Goal: Information Seeking & Learning: Learn about a topic

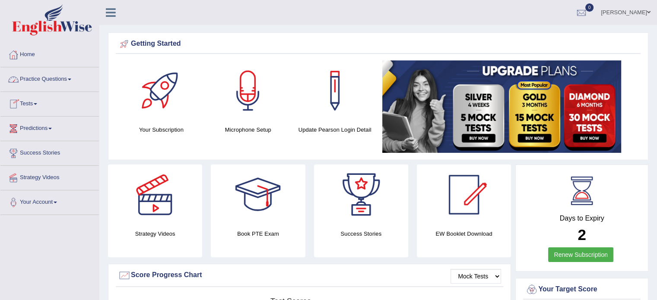
click at [67, 79] on link "Practice Questions" at bounding box center [49, 78] width 98 height 22
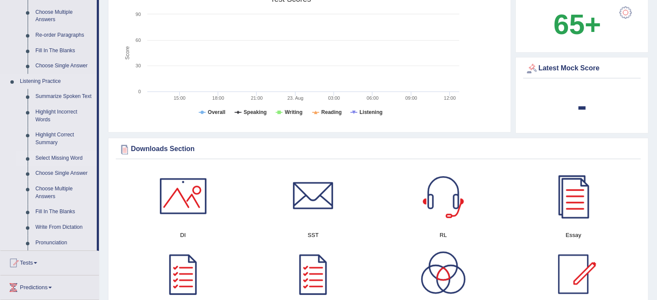
scroll to position [307, 0]
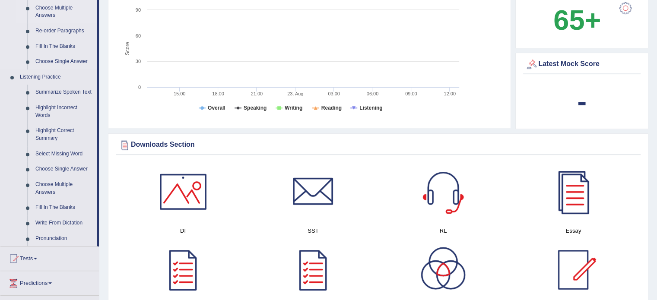
click at [55, 10] on link "Choose Multiple Answers" at bounding box center [64, 11] width 65 height 23
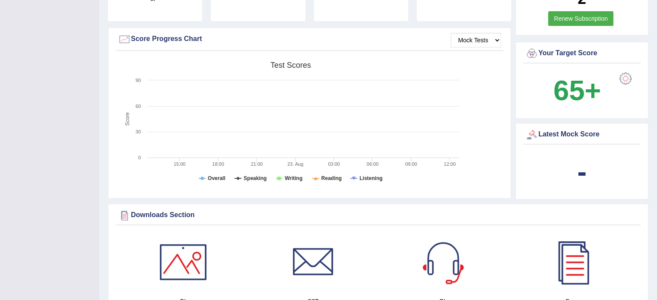
scroll to position [109, 0]
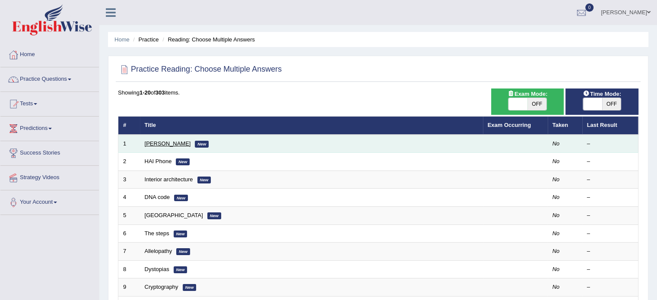
click at [165, 141] on link "[PERSON_NAME]" at bounding box center [168, 143] width 46 height 6
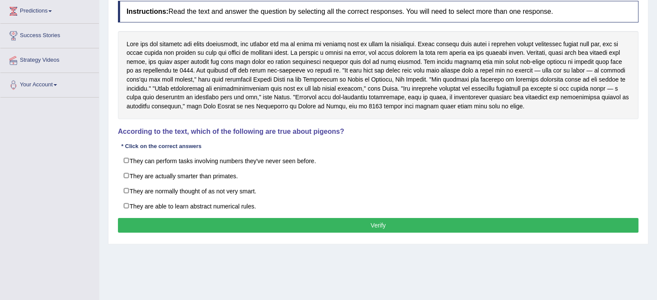
scroll to position [118, 0]
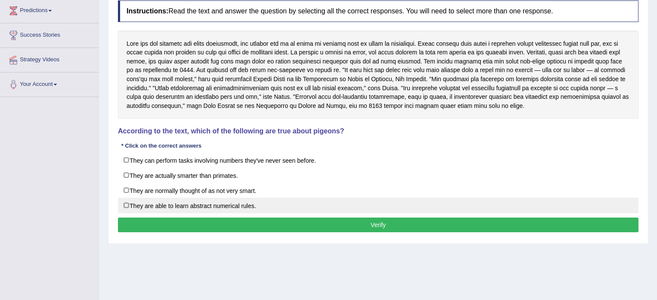
click at [130, 202] on label "They are able to learn abstract numerical rules." at bounding box center [378, 206] width 520 height 16
checkbox input "true"
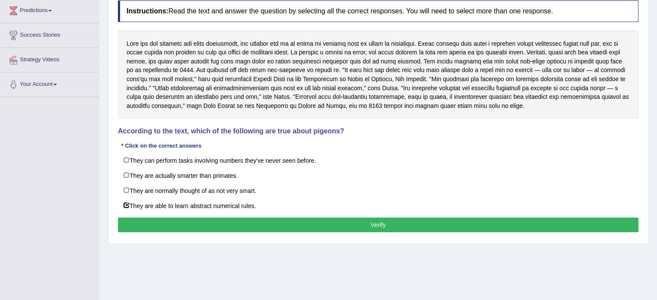
click at [344, 222] on button "Verify" at bounding box center [378, 225] width 520 height 15
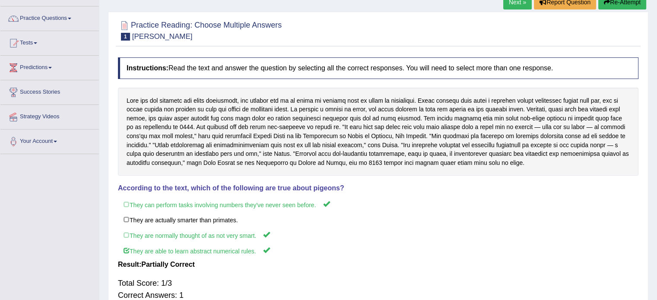
scroll to position [0, 0]
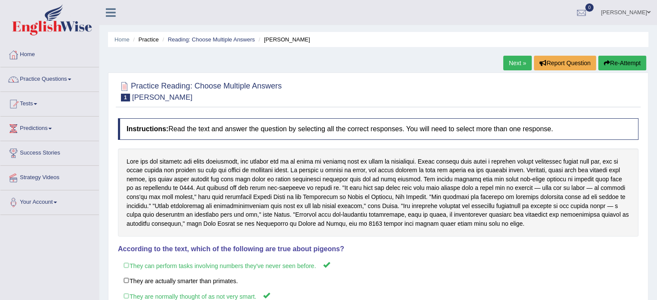
click at [509, 63] on link "Next »" at bounding box center [517, 63] width 29 height 15
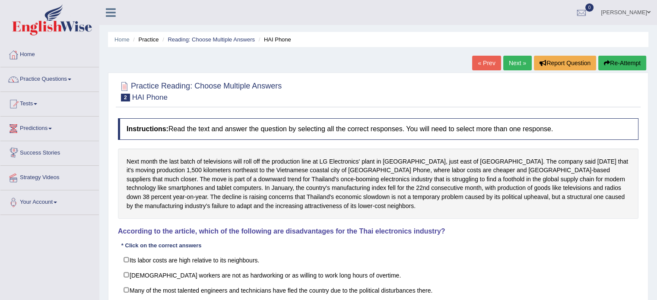
click at [52, 131] on link "Predictions" at bounding box center [49, 128] width 98 height 22
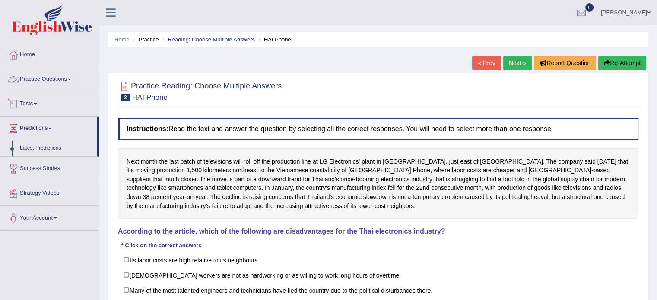
click at [70, 76] on link "Practice Questions" at bounding box center [49, 78] width 98 height 22
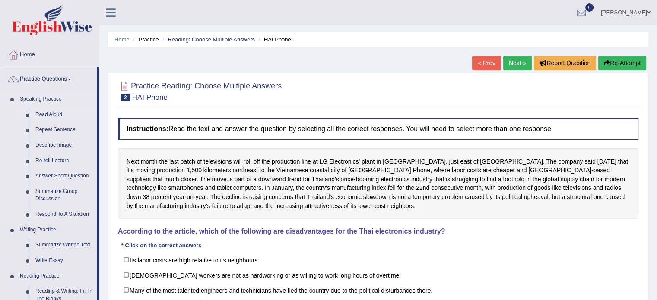
click at [73, 116] on link "Read Aloud" at bounding box center [64, 115] width 65 height 16
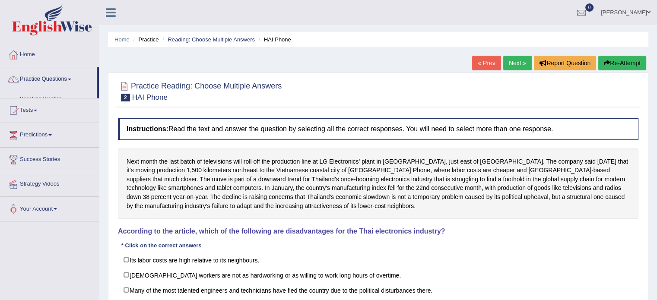
click at [18, 54] on div at bounding box center [13, 54] width 13 height 13
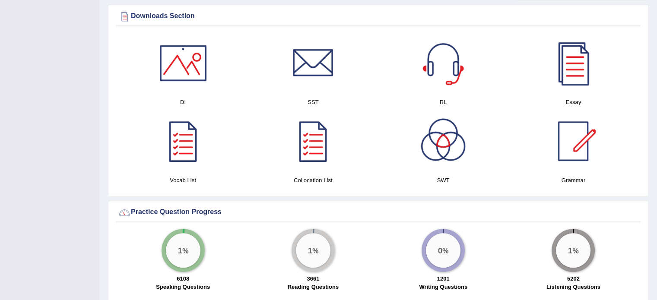
scroll to position [435, 0]
click at [316, 70] on div at bounding box center [313, 63] width 60 height 60
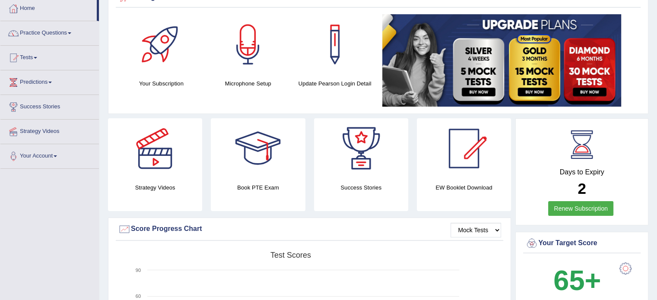
scroll to position [0, 0]
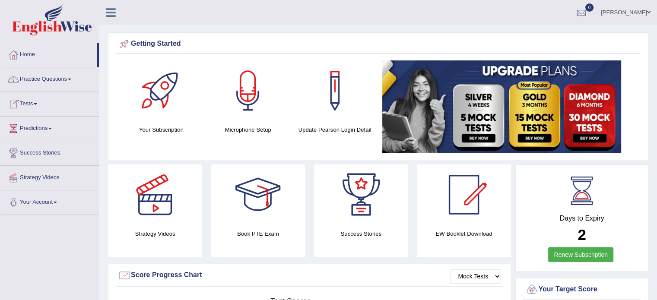
click at [69, 79] on link "Practice Questions" at bounding box center [49, 78] width 98 height 22
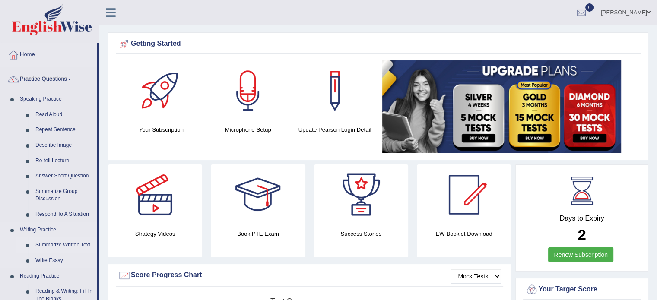
click at [82, 248] on link "Summarize Written Text" at bounding box center [64, 246] width 65 height 16
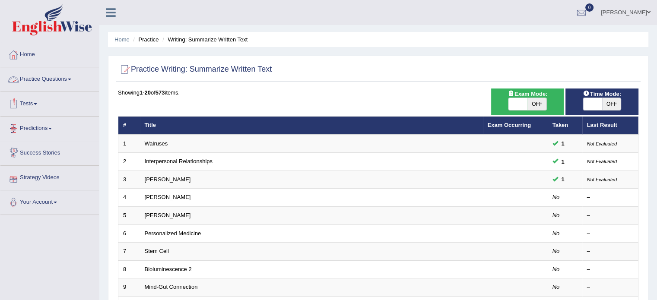
click at [71, 79] on span at bounding box center [69, 80] width 3 height 2
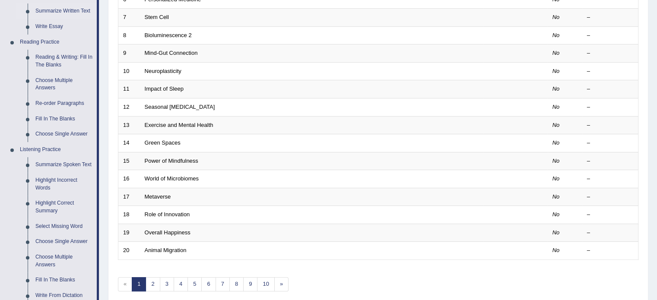
scroll to position [240, 0]
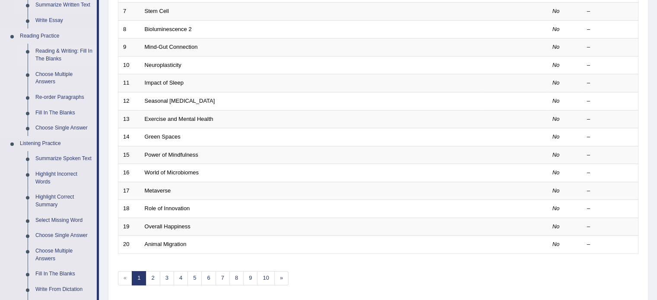
click at [80, 50] on link "Reading & Writing: Fill In The Blanks" at bounding box center [64, 55] width 65 height 23
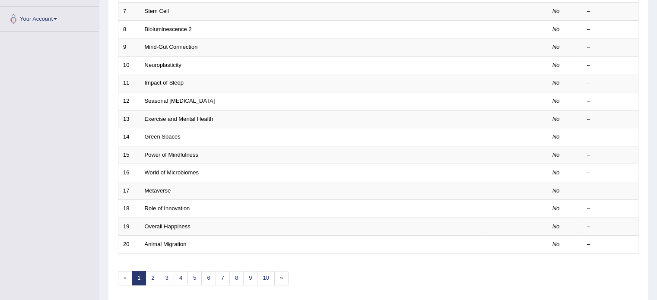
scroll to position [128, 0]
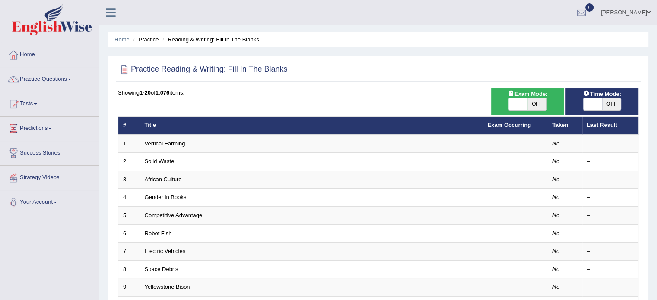
click at [538, 108] on span "OFF" at bounding box center [536, 104] width 19 height 12
checkbox input "true"
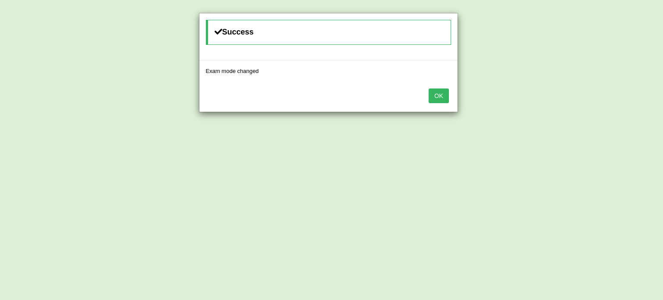
click at [445, 95] on button "OK" at bounding box center [439, 96] width 20 height 15
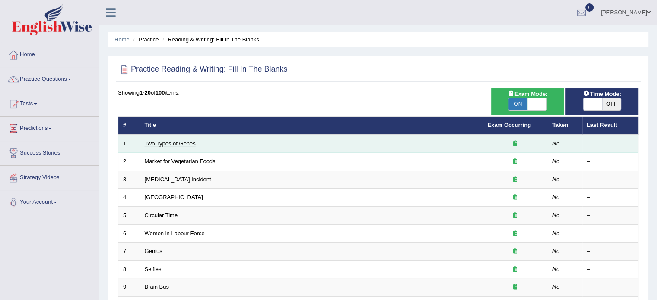
click at [171, 141] on link "Two Types of Genes" at bounding box center [170, 143] width 51 height 6
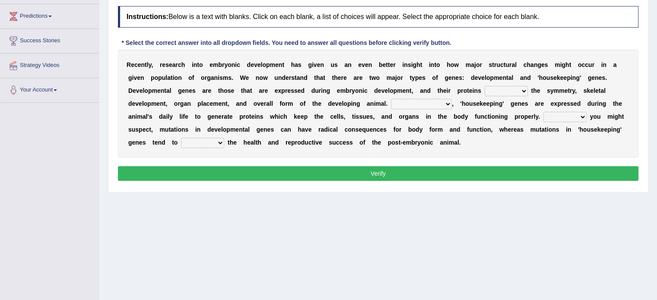
scroll to position [113, 0]
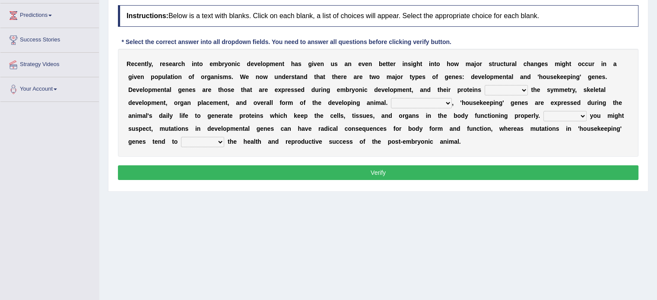
click at [522, 88] on select "push control hold elevate" at bounding box center [506, 90] width 43 height 10
click at [459, 214] on div "Home Practice Reading & Writing: Fill In The Blanks Two Types of Genes « Prev N…" at bounding box center [378, 103] width 558 height 432
click at [526, 88] on select "push control hold elevate" at bounding box center [506, 90] width 43 height 10
select select "control"
click at [485, 85] on select "push control hold elevate" at bounding box center [506, 90] width 43 height 10
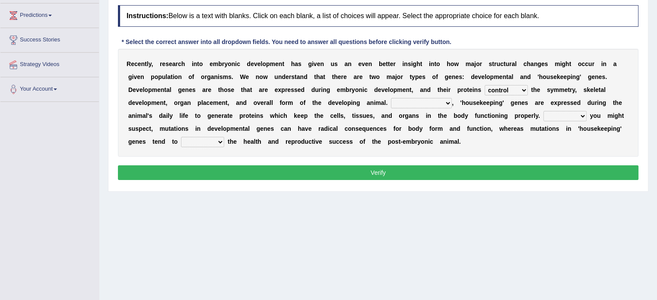
click at [525, 89] on select "push control hold elevate" at bounding box center [506, 90] width 43 height 10
click at [539, 150] on div "R e c e n t l y , r e s e a r c h i n t o e m b r y o n i c d e v e l o p m e n…" at bounding box center [378, 103] width 520 height 108
click at [444, 101] on select "Correspondingly Inclusively Conversely In contrast" at bounding box center [421, 103] width 61 height 10
select select "In contrast"
click at [391, 98] on select "Correspondingly Inclusively Conversely In contrast" at bounding box center [421, 103] width 61 height 10
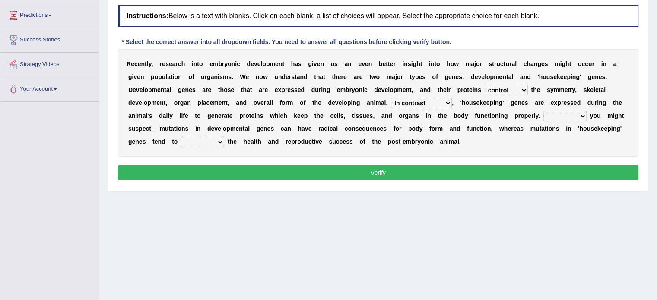
click at [521, 89] on select "push control hold elevate" at bounding box center [506, 90] width 43 height 10
click at [446, 100] on select "Correspondingly Inclusively Conversely In contrast" at bounding box center [421, 103] width 61 height 10
click at [499, 152] on div "R e c e n t l y , r e s e a r c h i n t o e m b r y o n i c d e v e l o p m e n…" at bounding box center [378, 103] width 520 height 108
click at [581, 114] on select "For As With Within" at bounding box center [564, 116] width 43 height 10
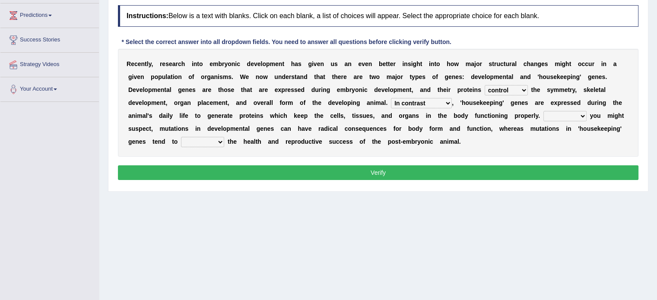
select select "As"
click at [543, 111] on select "For As With Within" at bounding box center [564, 116] width 43 height 10
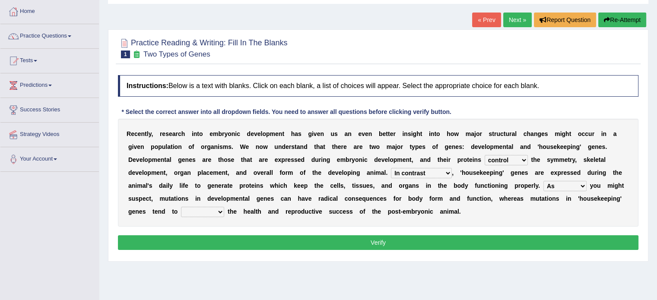
scroll to position [42, 0]
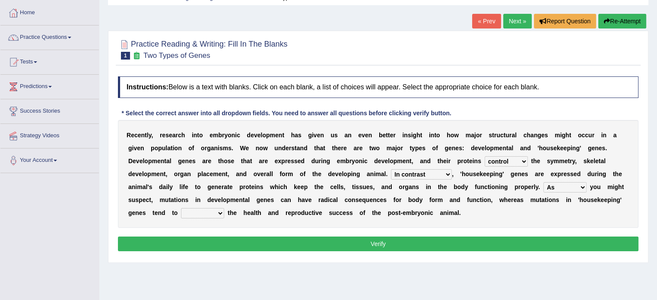
click at [222, 212] on select "affect effect interrupt defect" at bounding box center [202, 213] width 43 height 10
select select "affect"
click at [181, 208] on select "affect effect interrupt defect" at bounding box center [202, 213] width 43 height 10
click at [328, 239] on button "Verify" at bounding box center [378, 244] width 520 height 15
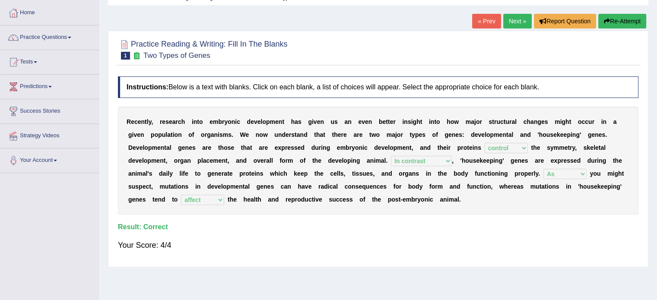
click at [515, 19] on link "Next »" at bounding box center [517, 21] width 29 height 15
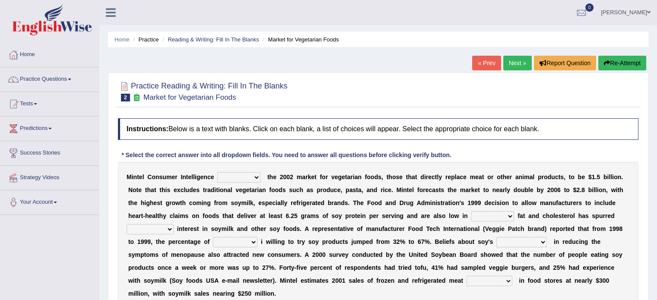
click at [254, 176] on select "deals fulfills creates estimates" at bounding box center [238, 177] width 43 height 10
select select "estimates"
click at [217, 172] on select "deals fulfills creates estimates" at bounding box center [238, 177] width 43 height 10
click at [255, 176] on select "deals fulfills creates estimates" at bounding box center [238, 177] width 43 height 10
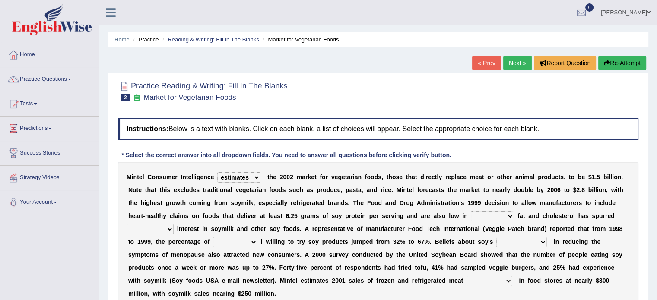
click at [511, 214] on select "saturated solid acid liquid" at bounding box center [492, 216] width 43 height 10
select select "saturated"
click at [471, 211] on select "saturated solid acid liquid" at bounding box center [492, 216] width 43 height 10
click at [508, 217] on select "saturated solid acid liquid" at bounding box center [492, 216] width 43 height 10
click at [471, 211] on select "saturated solid acid liquid" at bounding box center [492, 216] width 43 height 10
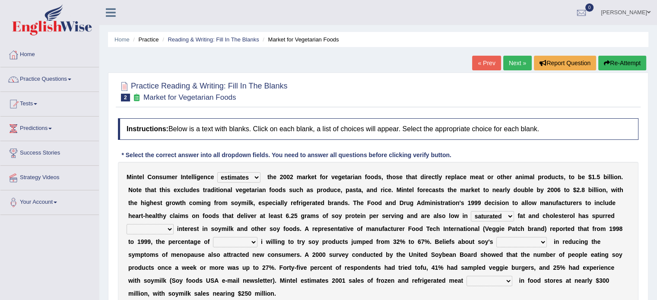
click at [169, 230] on select "good big tremendous extreme" at bounding box center [150, 229] width 47 height 10
select select "tremendous"
click at [127, 224] on select "good big tremendous extreme" at bounding box center [150, 229] width 47 height 10
click at [250, 240] on select "guests consumers customers clients" at bounding box center [235, 242] width 44 height 10
click at [213, 237] on select "guests consumers customers clients" at bounding box center [235, 242] width 44 height 10
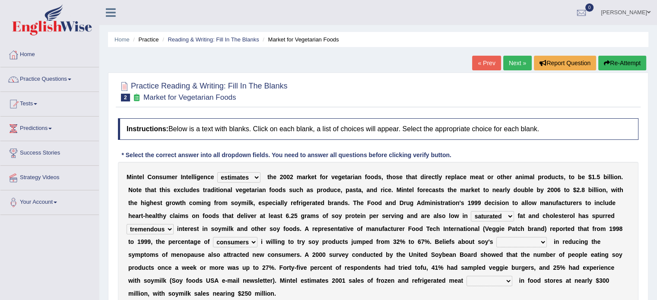
click at [253, 244] on select "guests consumers customers clients" at bounding box center [235, 242] width 44 height 10
select select "customers"
click at [213, 237] on select "guests consumers customers clients" at bounding box center [235, 242] width 44 height 10
click at [542, 241] on select "effectiveness timeliness efficiency goodness" at bounding box center [521, 242] width 51 height 10
select select "goodness"
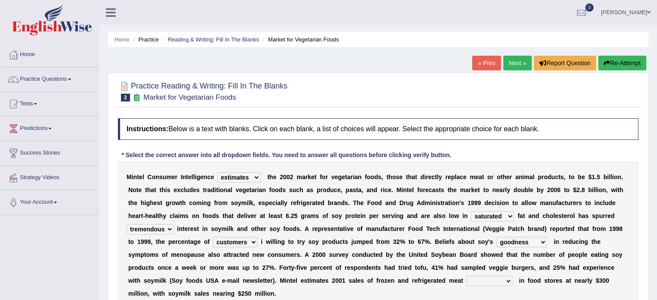
click at [496, 237] on select "effectiveness timeliness efficiency goodness" at bounding box center [521, 242] width 51 height 10
click at [539, 242] on select "effectiveness timeliness efficiency goodness" at bounding box center [521, 242] width 51 height 10
click at [468, 298] on div "M i n t e l C o n s u m e r I n t e l l i g e n c e deals fulfills creates esti…" at bounding box center [378, 235] width 520 height 147
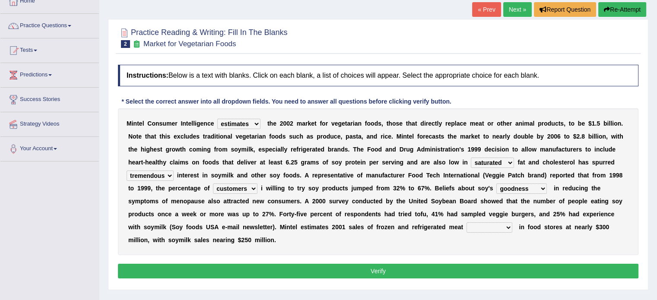
scroll to position [60, 0]
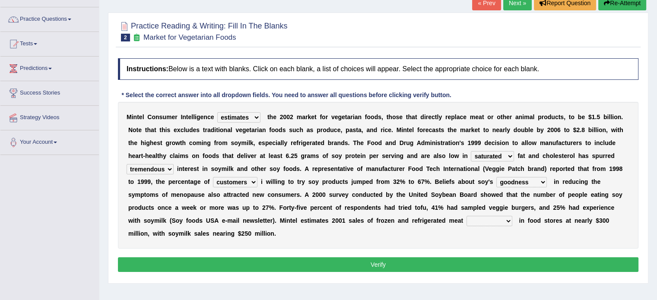
click at [492, 219] on select "foods choices staffs alternatives" at bounding box center [489, 221] width 46 height 10
select select "alternatives"
click at [466, 216] on select "foods choices staffs alternatives" at bounding box center [489, 221] width 46 height 10
click at [431, 264] on button "Verify" at bounding box center [378, 264] width 520 height 15
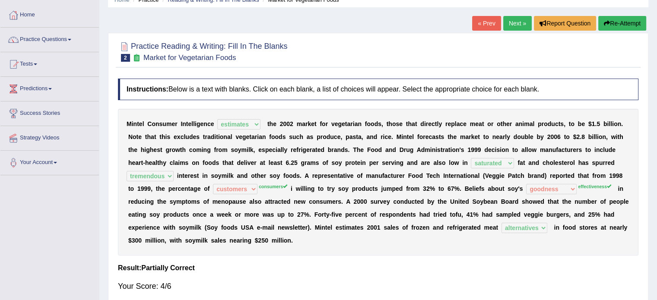
scroll to position [0, 0]
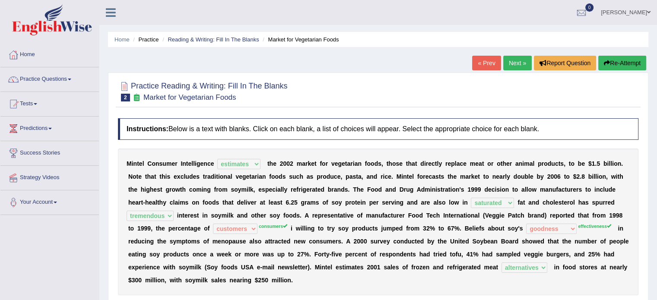
click at [616, 63] on button "Re-Attempt" at bounding box center [622, 63] width 48 height 15
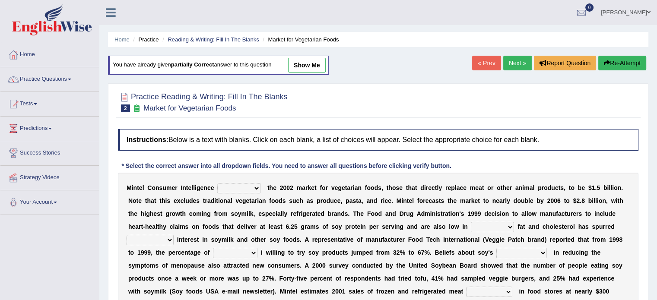
click at [256, 187] on select "deals fulfills creates estimates" at bounding box center [238, 188] width 43 height 10
select select "estimates"
click at [217, 183] on select "deals fulfills creates estimates" at bounding box center [238, 188] width 43 height 10
click at [506, 225] on select "saturated solid acid liquid" at bounding box center [492, 227] width 43 height 10
select select "saturated"
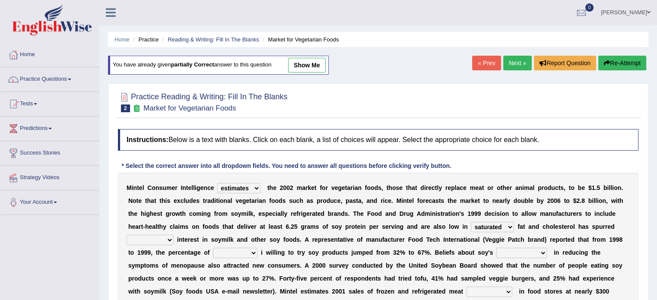
click at [471, 222] on select "saturated solid acid liquid" at bounding box center [492, 227] width 43 height 10
click at [254, 250] on select "guests consumers customers clients" at bounding box center [235, 253] width 44 height 10
select select "consumers"
click at [213, 248] on select "guests consumers customers clients" at bounding box center [235, 253] width 44 height 10
click at [542, 251] on select "effectiveness timeliness efficiency goodness" at bounding box center [521, 253] width 51 height 10
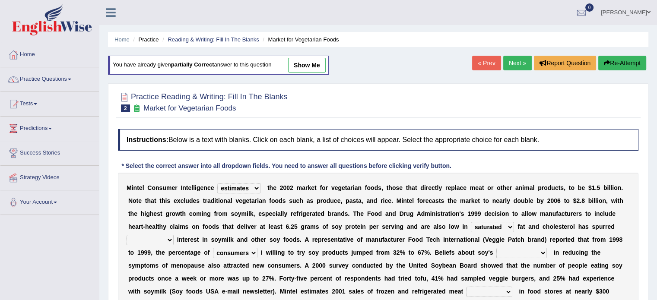
select select "effectiveness"
click at [496, 248] on select "effectiveness timeliness efficiency goodness" at bounding box center [521, 253] width 51 height 10
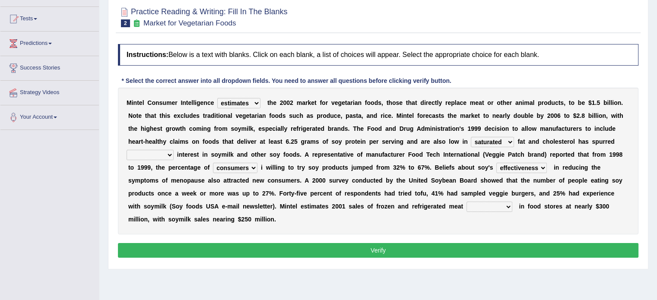
scroll to position [92, 0]
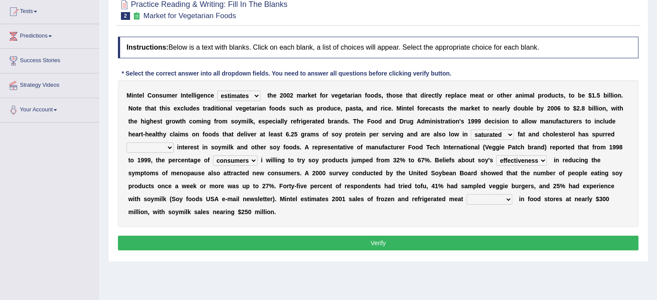
click at [488, 198] on select "foods choices staffs alternatives" at bounding box center [489, 199] width 46 height 10
select select "alternatives"
click at [466, 194] on select "foods choices staffs alternatives" at bounding box center [489, 199] width 46 height 10
click at [435, 242] on button "Verify" at bounding box center [378, 243] width 520 height 15
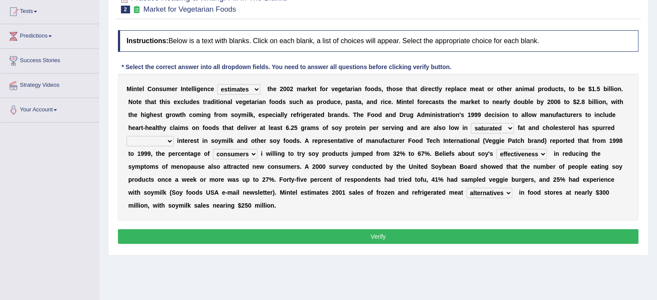
click at [170, 139] on select "good big tremendous extreme" at bounding box center [150, 141] width 47 height 10
select select "tremendous"
click at [127, 136] on select "good big tremendous extreme" at bounding box center [150, 141] width 47 height 10
click at [329, 241] on button "Verify" at bounding box center [378, 236] width 520 height 15
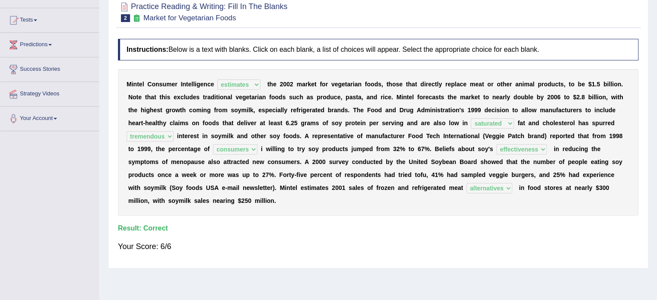
scroll to position [0, 0]
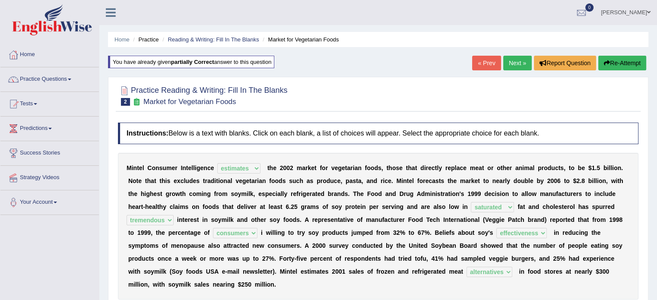
click at [523, 60] on link "Next »" at bounding box center [517, 63] width 29 height 15
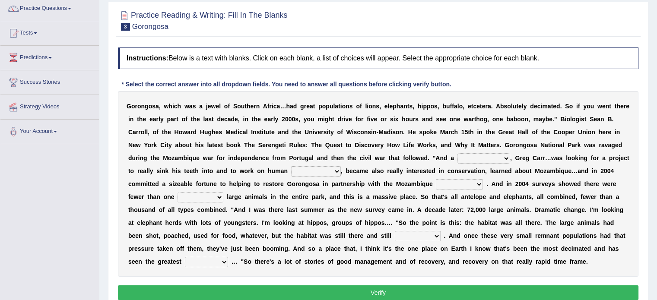
scroll to position [74, 0]
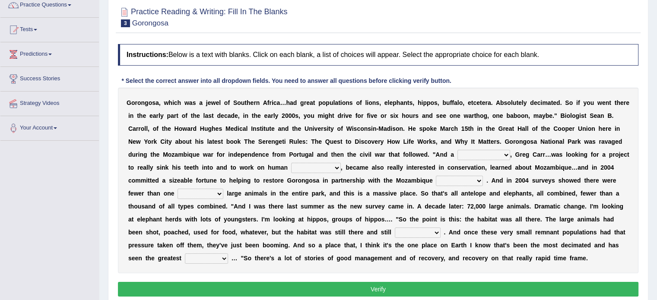
click at [505, 154] on select "passion solstice ballast philanthropist" at bounding box center [483, 155] width 53 height 10
select select "philanthropist"
click at [457, 150] on select "passion solstice ballast philanthropist" at bounding box center [483, 155] width 53 height 10
click at [333, 166] on select "negligence prevalence development malevolence" at bounding box center [316, 168] width 50 height 10
click at [387, 172] on div "G o r o n g o s a , w h i c h w a s a j e w e l o f S o u t h e r n A f r i c a…" at bounding box center [378, 181] width 520 height 186
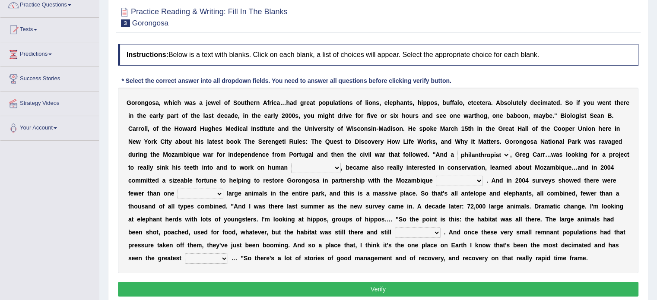
click at [339, 165] on select "negligence prevalence development malevolence" at bounding box center [316, 168] width 50 height 10
select select "development"
click at [291, 163] on select "negligence prevalence development malevolence" at bounding box center [316, 168] width 50 height 10
click at [479, 179] on select "parliament semanticist government journalist" at bounding box center [459, 181] width 47 height 10
select select "journalist"
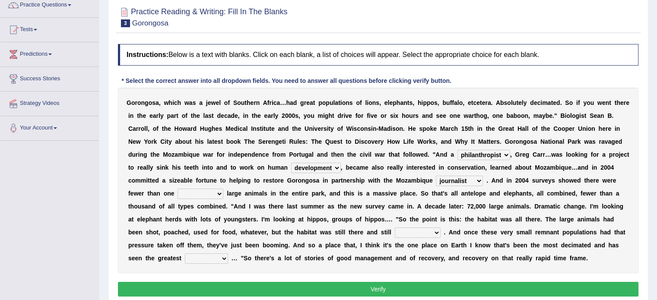
click at [436, 176] on select "parliament semanticist government journalist" at bounding box center [459, 181] width 47 height 10
click at [219, 194] on select "deflowered embowered roundest thousand" at bounding box center [201, 194] width 46 height 10
select select "thousand"
click at [178, 189] on select "deflowered embowered roundest thousand" at bounding box center [201, 194] width 46 height 10
click at [437, 231] on select "assertive incidental compulsive productive" at bounding box center [418, 233] width 46 height 10
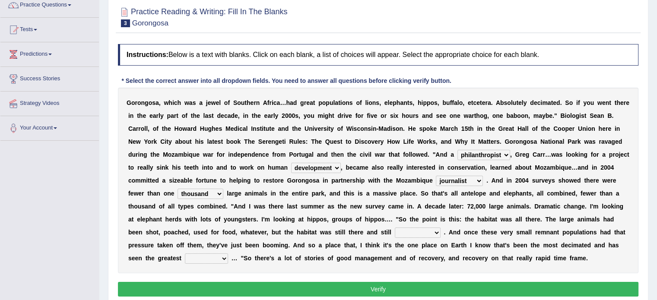
select select "productive"
click at [395, 228] on select "assertive incidental compulsive productive" at bounding box center [418, 233] width 46 height 10
click at [222, 259] on select "recovery efficacy golly stumpy" at bounding box center [206, 259] width 43 height 10
select select "recovery"
click at [185, 254] on select "recovery efficacy golly stumpy" at bounding box center [206, 259] width 43 height 10
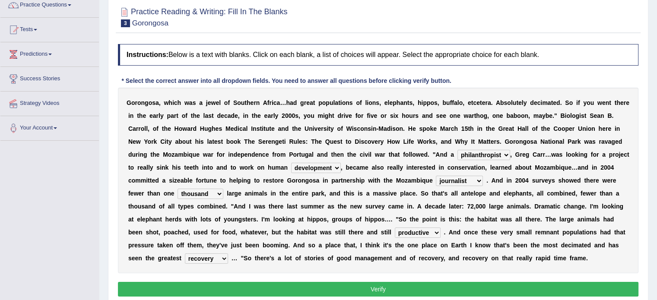
click at [312, 283] on button "Verify" at bounding box center [378, 289] width 520 height 15
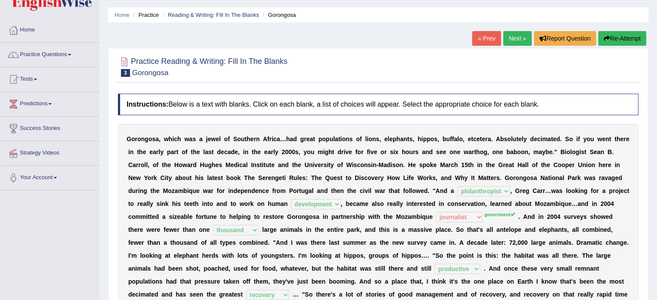
scroll to position [0, 0]
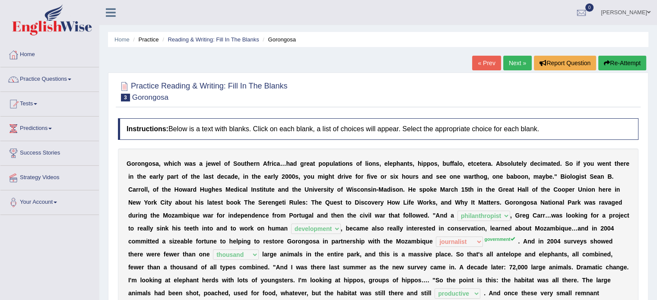
click at [617, 54] on div "Home Practice Reading & Writing: Fill In The Blanks Gorongosa « Prev Next » Rep…" at bounding box center [378, 216] width 558 height 432
click at [615, 61] on button "Re-Attempt" at bounding box center [622, 63] width 48 height 15
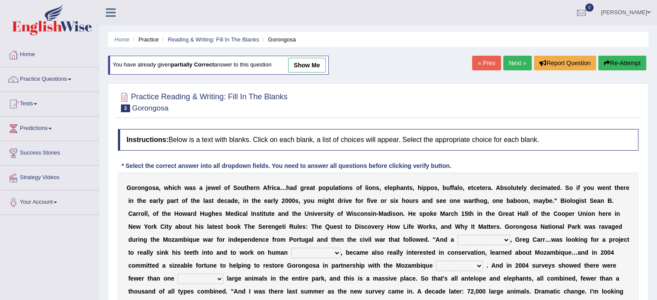
click at [502, 240] on select "passion solstice ballast philanthropist" at bounding box center [483, 240] width 53 height 10
select select "philanthropist"
click at [457, 235] on select "passion solstice ballast philanthropist" at bounding box center [483, 240] width 53 height 10
click at [337, 256] on select "negligence prevalence development malevolence" at bounding box center [316, 253] width 50 height 10
select select "development"
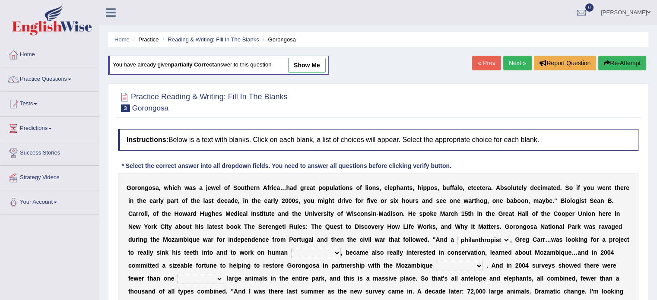
click at [291, 248] on select "negligence prevalence development malevolence" at bounding box center [316, 253] width 50 height 10
click at [479, 266] on select "parliament semanticist government journalist" at bounding box center [459, 266] width 47 height 10
select select "government"
click at [436, 261] on select "parliament semanticist government journalist" at bounding box center [459, 266] width 47 height 10
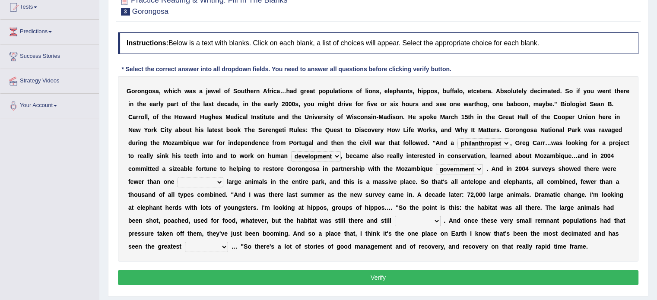
scroll to position [97, 0]
click at [219, 180] on select "deflowered embowered roundest thousand" at bounding box center [201, 182] width 46 height 10
select select "thousand"
click at [178, 177] on select "deflowered embowered roundest thousand" at bounding box center [201, 182] width 46 height 10
click at [436, 221] on select "assertive incidental compulsive productive" at bounding box center [418, 221] width 46 height 10
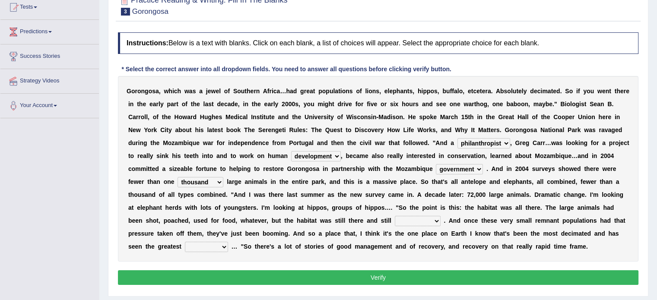
select select "productive"
click at [395, 216] on select "assertive incidental compulsive productive" at bounding box center [418, 221] width 46 height 10
click at [221, 247] on select "recovery efficacy golly stumpy" at bounding box center [206, 247] width 43 height 10
select select "recovery"
click at [185, 242] on select "recovery efficacy golly stumpy" at bounding box center [206, 247] width 43 height 10
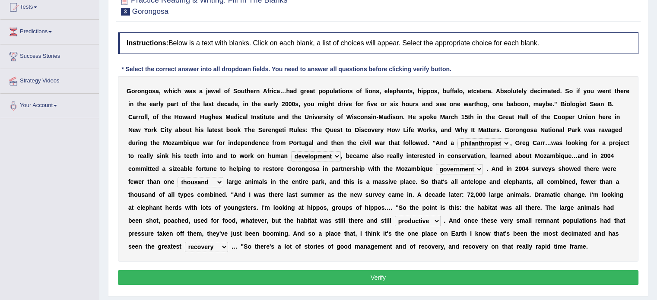
click at [310, 273] on button "Verify" at bounding box center [378, 277] width 520 height 15
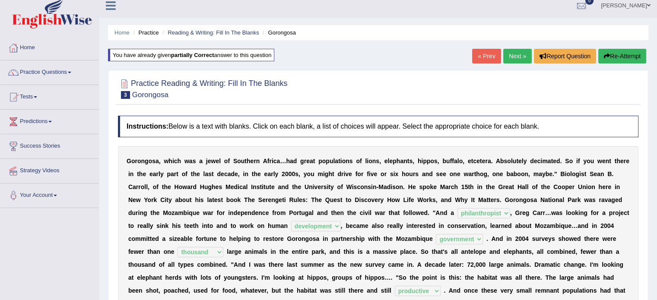
scroll to position [6, 0]
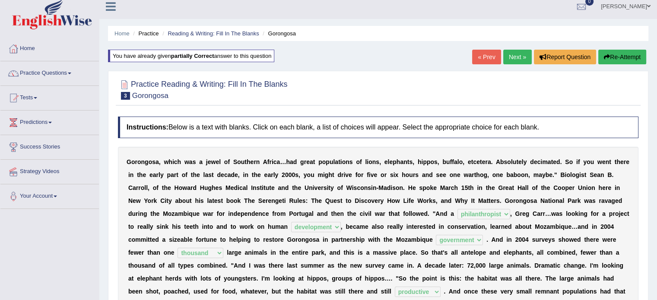
click at [519, 51] on link "Next »" at bounding box center [517, 57] width 29 height 15
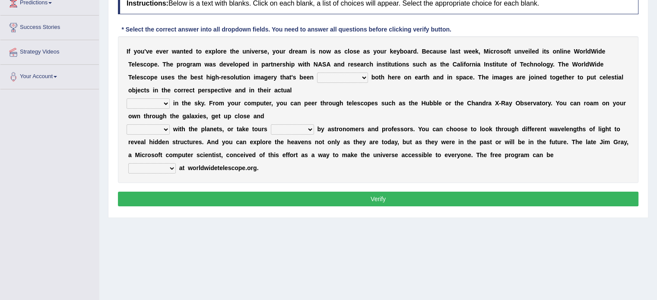
scroll to position [126, 0]
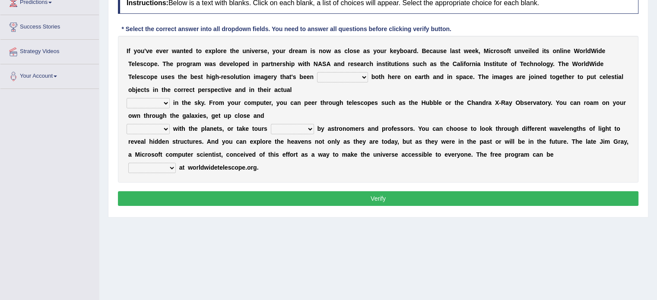
click at [365, 75] on select "degraded ascended remonstrated generated" at bounding box center [342, 77] width 51 height 10
click at [317, 72] on select "degraded ascended remonstrated generated" at bounding box center [342, 77] width 51 height 10
click at [361, 77] on select "degraded ascended remonstrated generated" at bounding box center [342, 77] width 51 height 10
select select "generated"
click at [317, 72] on select "degraded ascended remonstrated generated" at bounding box center [342, 77] width 51 height 10
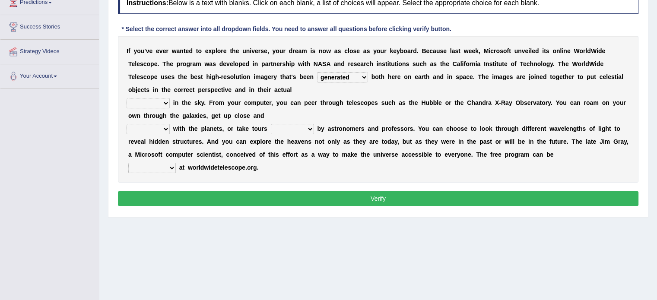
click at [163, 105] on select "aspects parts conditions positions" at bounding box center [148, 103] width 43 height 10
click at [135, 163] on select "upheld downloaded loaded posted" at bounding box center [152, 168] width 48 height 10
click at [165, 106] on select "aspects parts conditions positions" at bounding box center [148, 103] width 43 height 10
select select "positions"
click at [127, 98] on select "aspects parts conditions positions" at bounding box center [148, 103] width 43 height 10
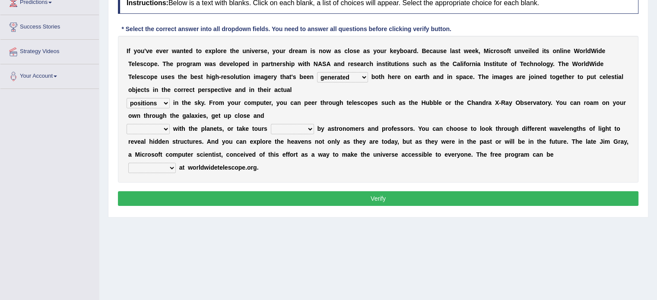
click at [168, 129] on select "personal individual apart polite" at bounding box center [148, 129] width 43 height 10
select select "apart"
click at [127, 124] on select "personal individual apart polite" at bounding box center [148, 129] width 43 height 10
click at [306, 129] on select "guide guided guiding to guide" at bounding box center [292, 129] width 43 height 10
select select "guided"
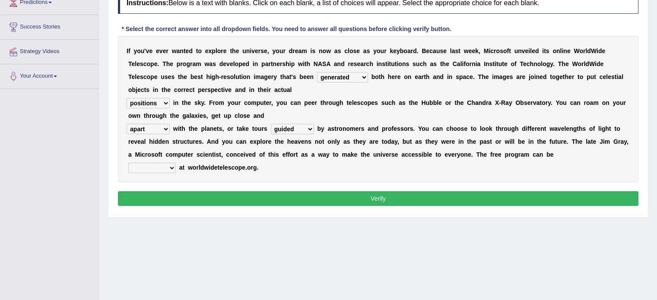
click at [271, 124] on select "guide guided guiding to guide" at bounding box center [292, 129] width 43 height 10
click at [174, 167] on select "upheld downloaded loaded posted" at bounding box center [152, 168] width 48 height 10
select select "downloaded"
click at [128, 163] on select "upheld downloaded loaded posted" at bounding box center [152, 168] width 48 height 10
click at [364, 203] on button "Verify" at bounding box center [378, 198] width 520 height 15
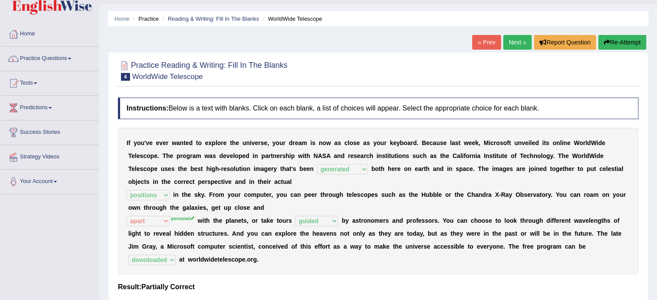
scroll to position [21, 0]
click at [623, 38] on button "Re-Attempt" at bounding box center [622, 42] width 48 height 15
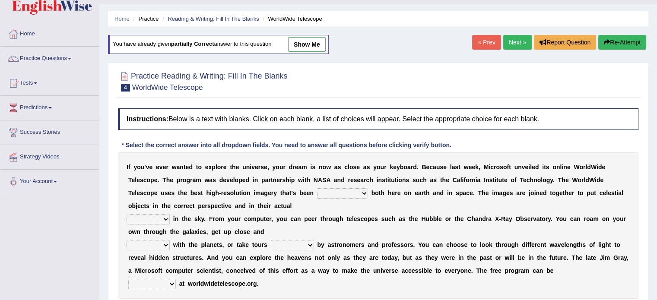
click at [360, 193] on select "degraded ascended remonstrated generated" at bounding box center [342, 193] width 51 height 10
click at [317, 188] on select "degraded ascended remonstrated generated" at bounding box center [342, 193] width 51 height 10
click at [362, 190] on select "degraded ascended remonstrated generated" at bounding box center [342, 193] width 51 height 10
select select "generated"
click at [317, 188] on select "degraded ascended remonstrated generated" at bounding box center [342, 193] width 51 height 10
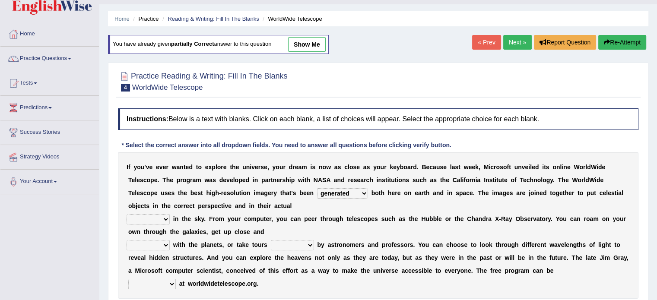
click at [166, 217] on select "aspects parts conditions positions" at bounding box center [148, 219] width 43 height 10
select select "positions"
click at [127, 214] on select "aspects parts conditions positions" at bounding box center [148, 219] width 43 height 10
click at [162, 243] on select "personal individual apart polite" at bounding box center [148, 245] width 43 height 10
select select "personal"
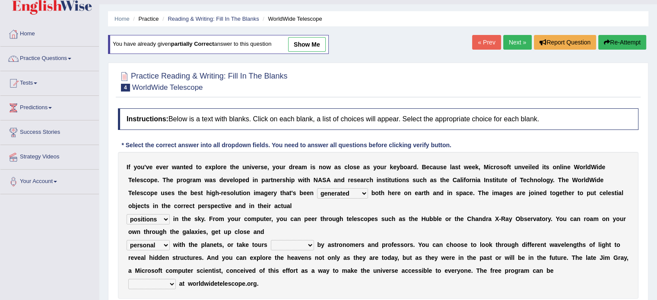
click at [127, 240] on select "personal individual apart polite" at bounding box center [148, 245] width 43 height 10
click at [314, 244] on b at bounding box center [315, 244] width 3 height 7
click at [308, 246] on select "guide guided guiding to guide" at bounding box center [292, 245] width 43 height 10
select select "guided"
click at [271, 240] on select "guide guided guiding to guide" at bounding box center [292, 245] width 43 height 10
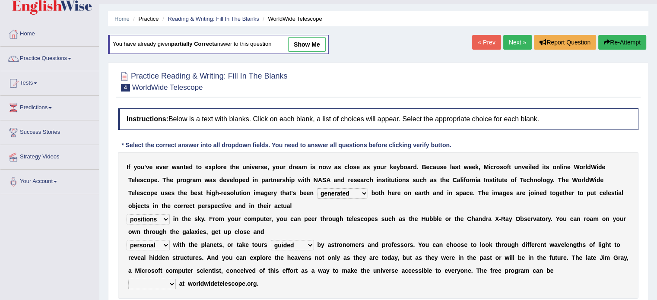
click at [172, 283] on select "upheld downloaded loaded posted" at bounding box center [152, 284] width 48 height 10
select select "downloaded"
click at [128, 279] on select "upheld downloaded loaded posted" at bounding box center [152, 284] width 48 height 10
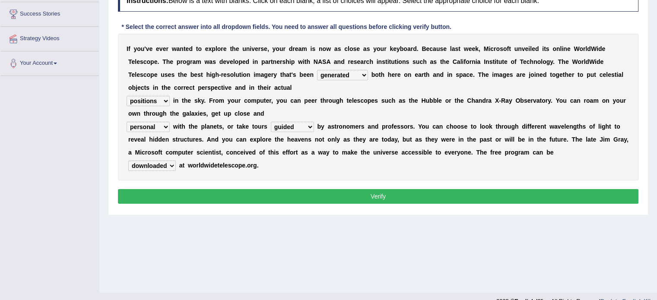
scroll to position [140, 0]
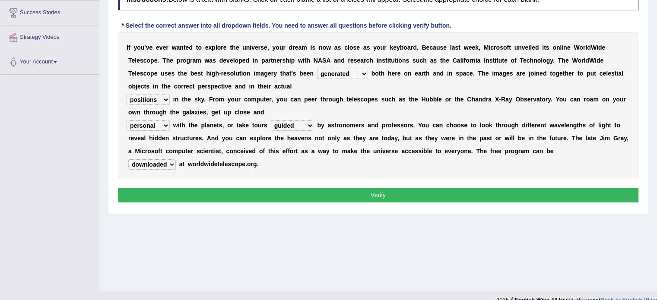
click at [387, 197] on button "Verify" at bounding box center [378, 195] width 520 height 15
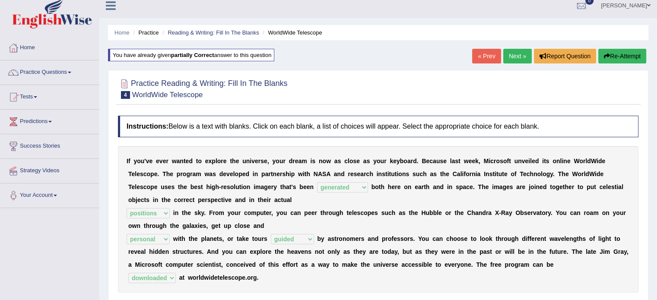
scroll to position [0, 0]
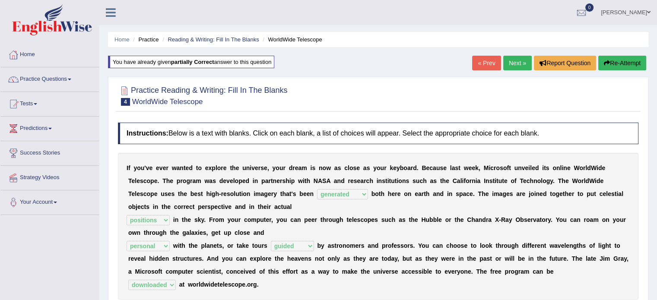
click at [514, 60] on link "Next »" at bounding box center [517, 63] width 29 height 15
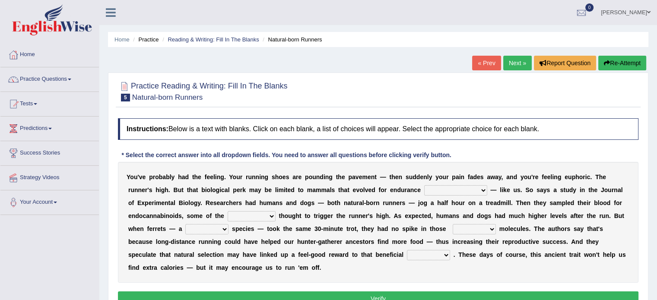
click at [466, 190] on select "[PERSON_NAME] personalize classifies exercise" at bounding box center [455, 190] width 63 height 10
select select "exercise"
click at [424, 185] on select "[PERSON_NAME] personalize classifies exercise" at bounding box center [455, 190] width 63 height 10
click at [461, 188] on select "[PERSON_NAME] personalize classifies exercise" at bounding box center [455, 190] width 63 height 10
click at [424, 185] on select "[PERSON_NAME] personalize classifies exercise" at bounding box center [455, 190] width 63 height 10
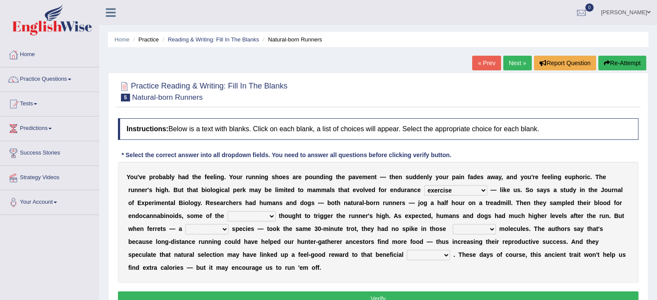
click at [272, 216] on select "almshouse turnarounds compounds foxhounds" at bounding box center [252, 216] width 48 height 10
select select "compounds"
click at [228, 211] on select "almshouse turnarounds compounds foxhounds" at bounding box center [252, 216] width 48 height 10
click at [227, 229] on select "excellency merely faerie sedentary" at bounding box center [206, 229] width 43 height 10
select select "sedentary"
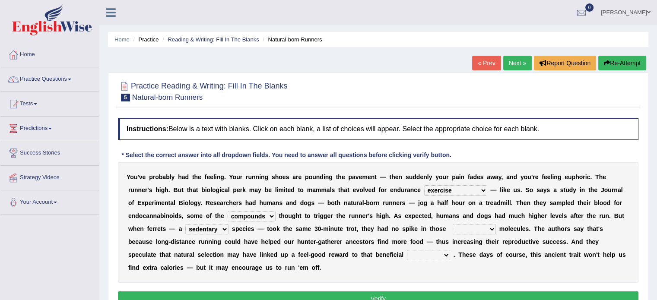
click at [185, 224] on select "excellency merely faerie sedentary" at bounding box center [206, 229] width 43 height 10
click at [490, 228] on select "groaned feel-good inchoate loaned" at bounding box center [474, 229] width 43 height 10
click at [453, 224] on select "groaned feel-good inchoate loaned" at bounding box center [474, 229] width 43 height 10
click at [486, 229] on select "groaned feel-good inchoate loaned" at bounding box center [474, 229] width 43 height 10
select select "feel-good"
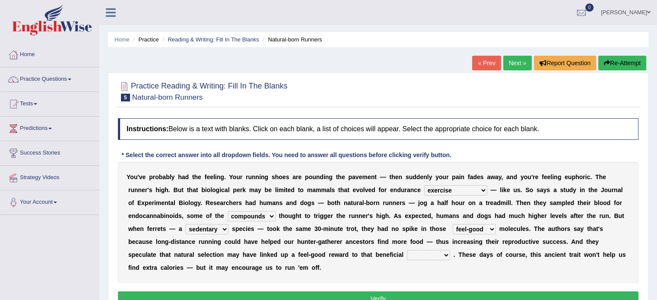
click at [453, 224] on select "groaned feel-good inchoate loaned" at bounding box center [474, 229] width 43 height 10
click at [414, 257] on select "wager exchanger behavior regulator" at bounding box center [428, 255] width 43 height 10
select select "behavior"
click at [407, 250] on select "wager exchanger behavior regulator" at bounding box center [428, 255] width 43 height 10
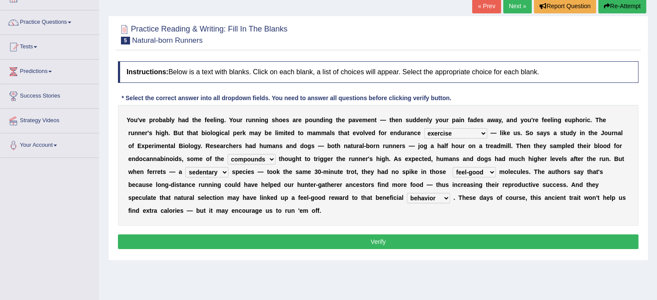
scroll to position [57, 0]
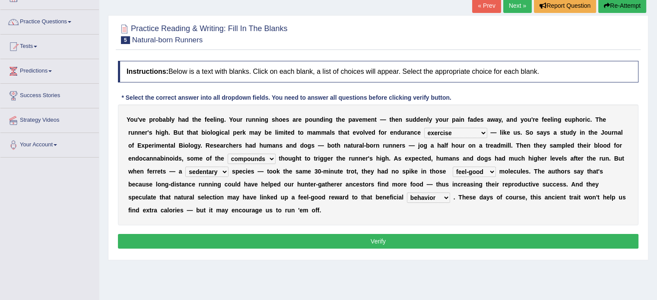
click at [527, 244] on button "Verify" at bounding box center [378, 241] width 520 height 15
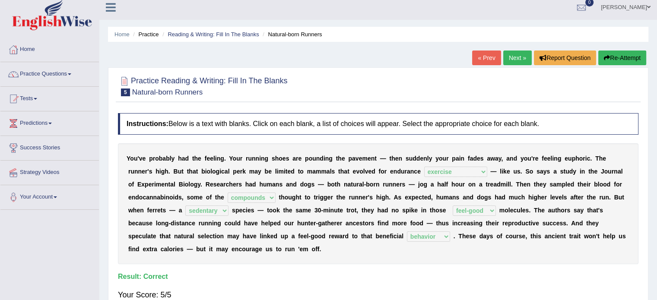
scroll to position [0, 0]
